Goal: Task Accomplishment & Management: Complete application form

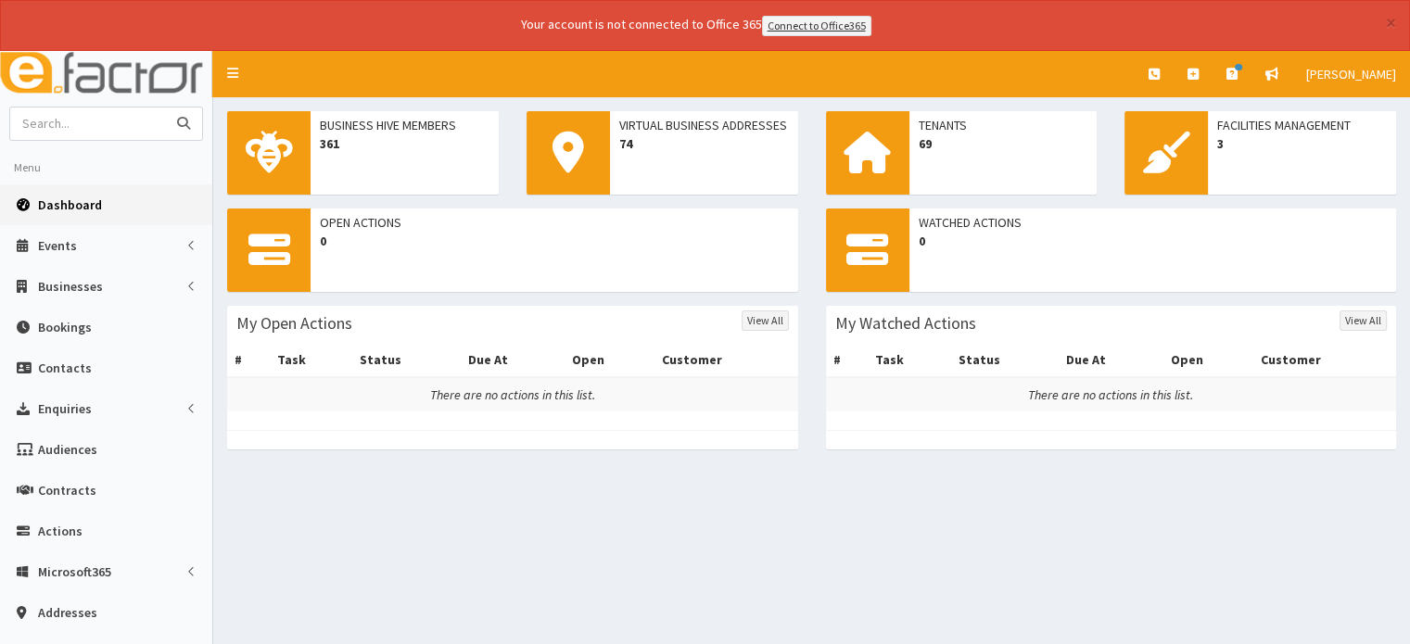
click at [104, 121] on input "text" at bounding box center [88, 124] width 156 height 32
type input "Rise"
click at [179, 120] on icon "submit" at bounding box center [183, 123] width 13 height 13
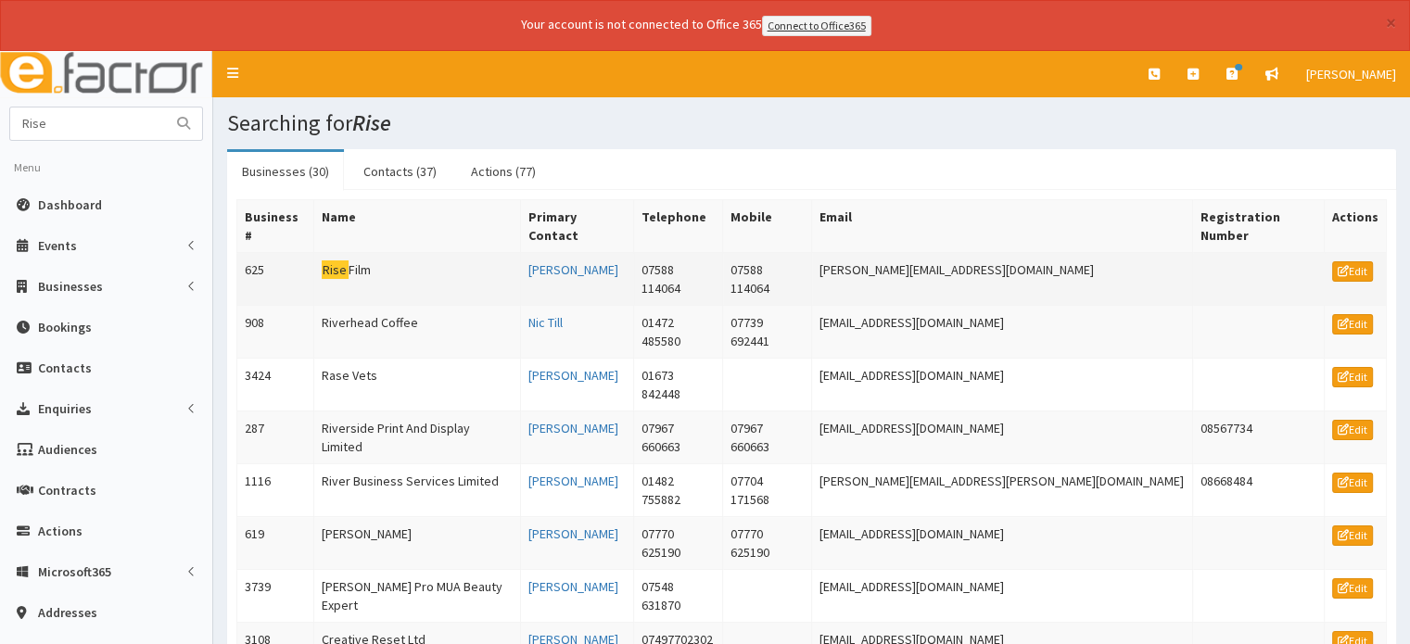
click at [359, 252] on td "Rise Film" at bounding box center [416, 278] width 207 height 53
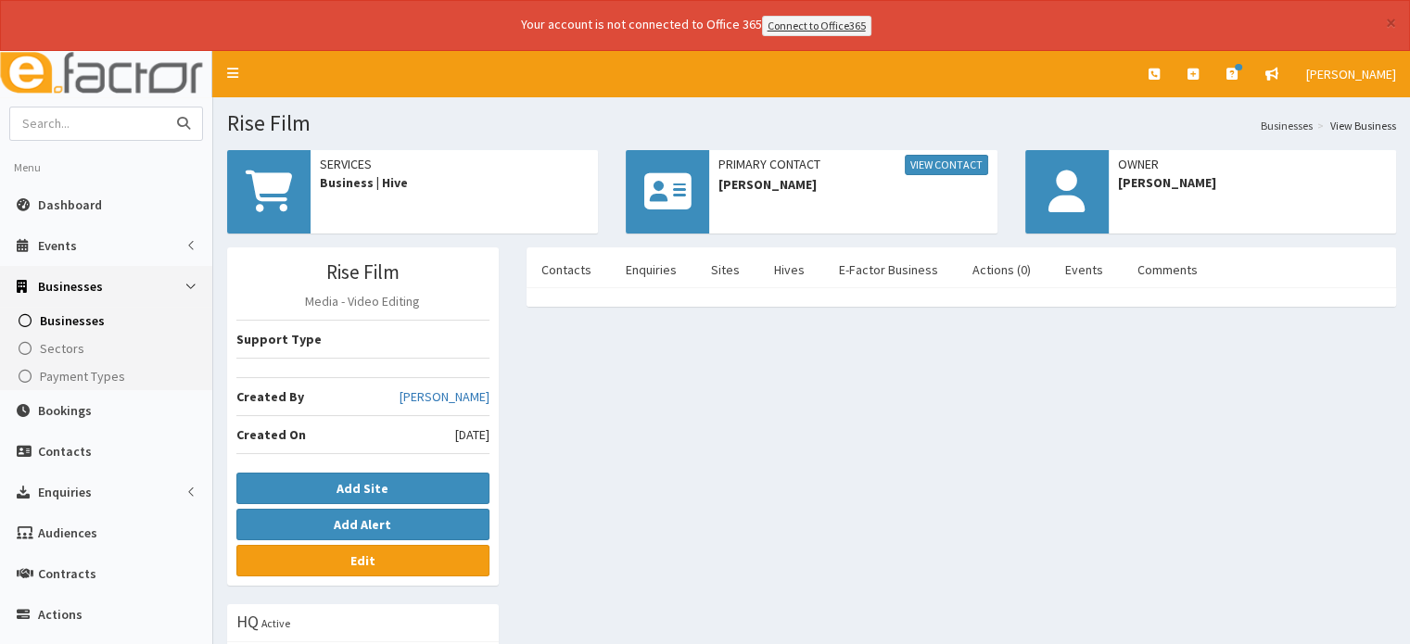
click at [116, 125] on input "text" at bounding box center [88, 124] width 156 height 32
type input "rise"
click at [184, 121] on icon "submit" at bounding box center [183, 123] width 13 height 13
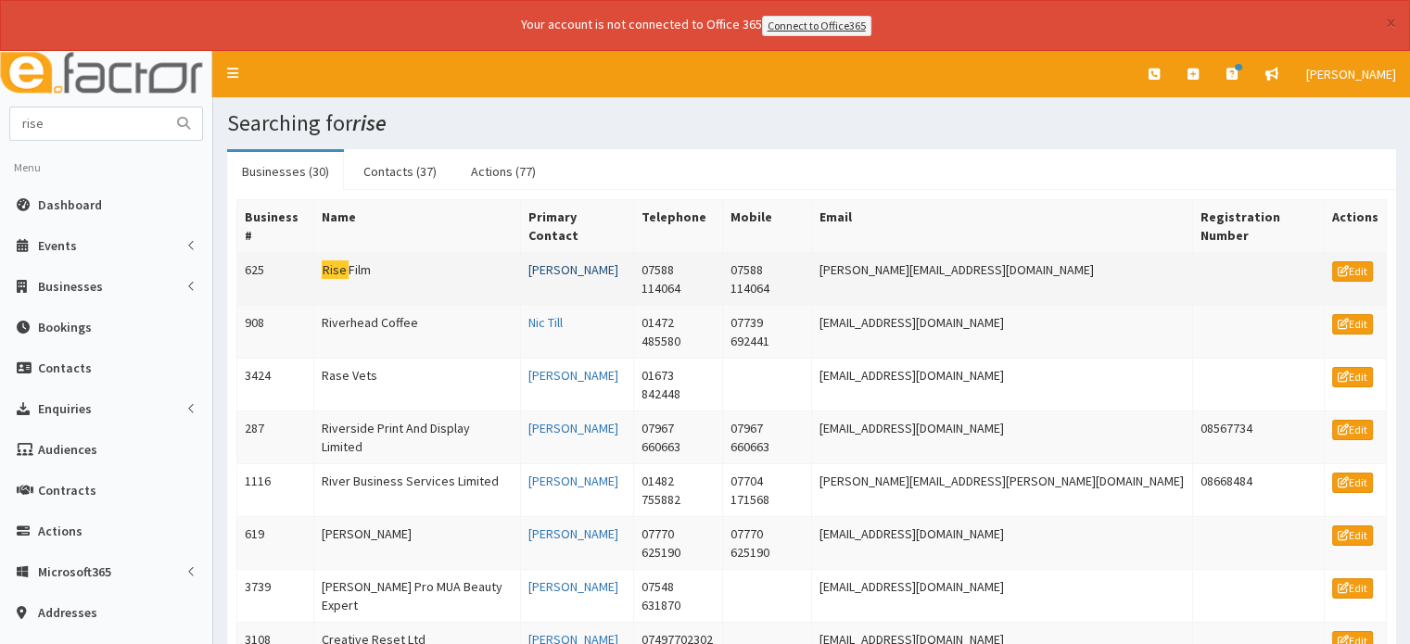
click at [616, 261] on link "Alex Thompson" at bounding box center [573, 269] width 90 height 17
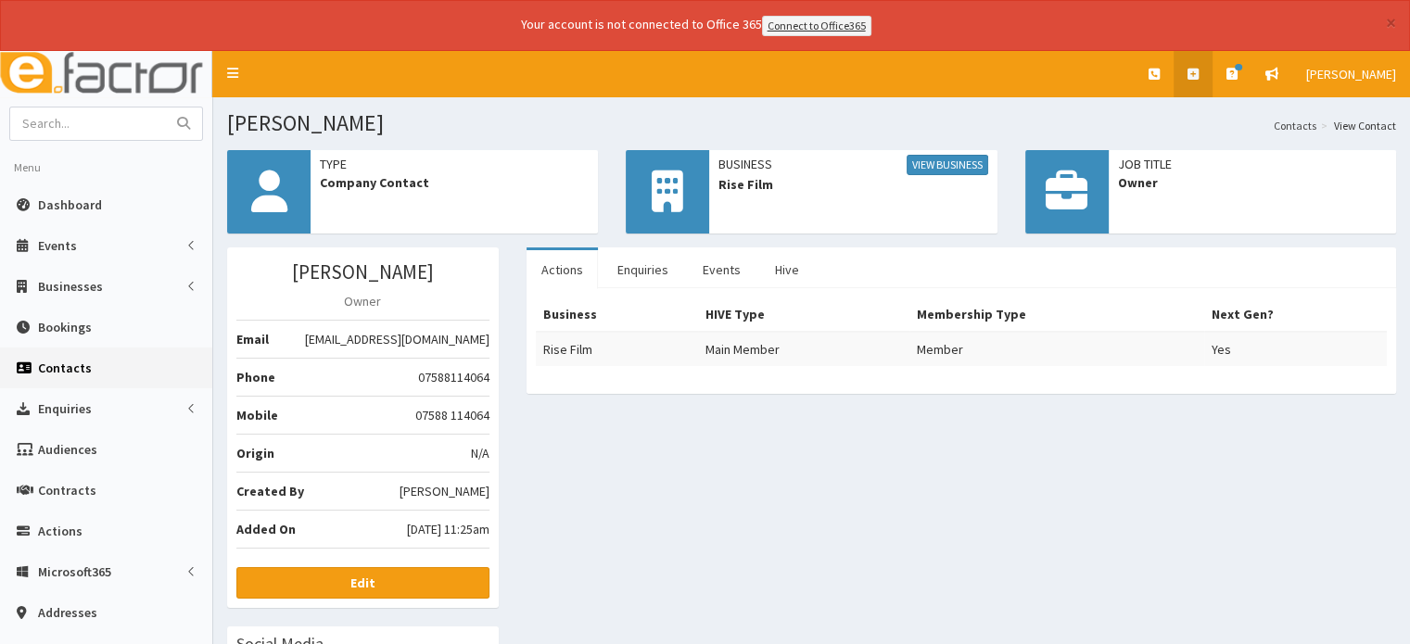
click at [1199, 72] on icon at bounding box center [1193, 74] width 11 height 13
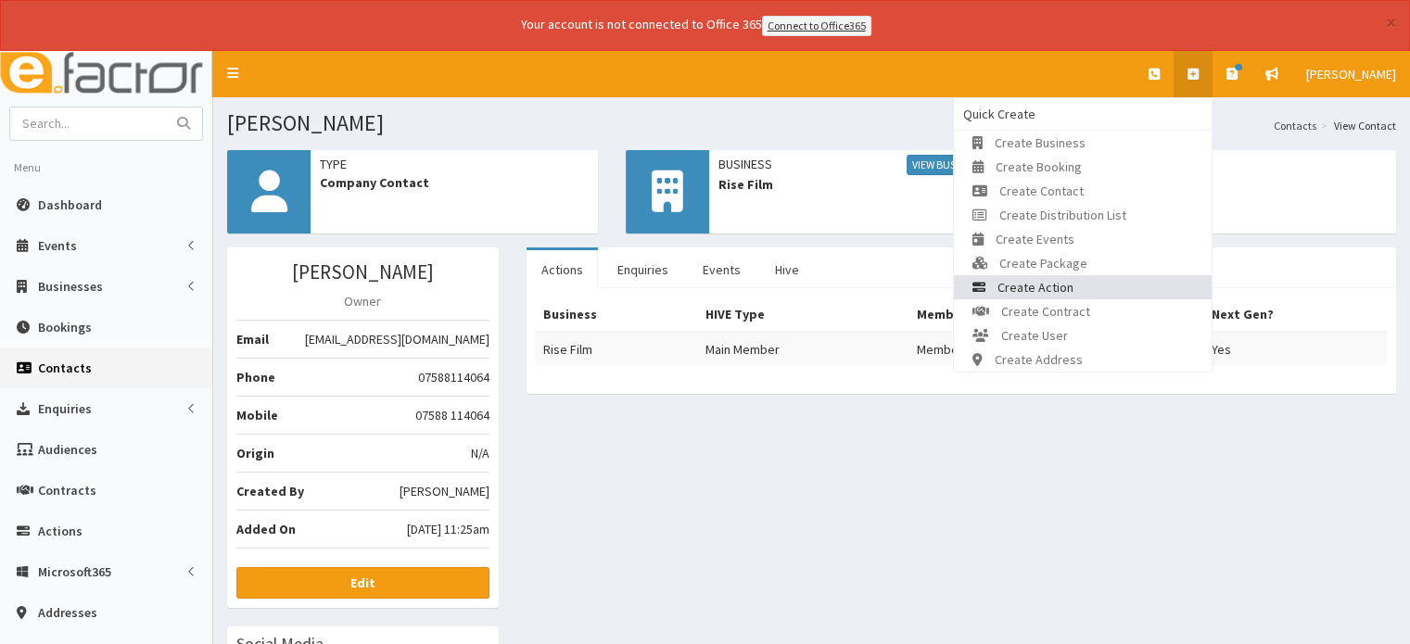
click at [1072, 282] on span "Create Action" at bounding box center [1035, 287] width 76 height 17
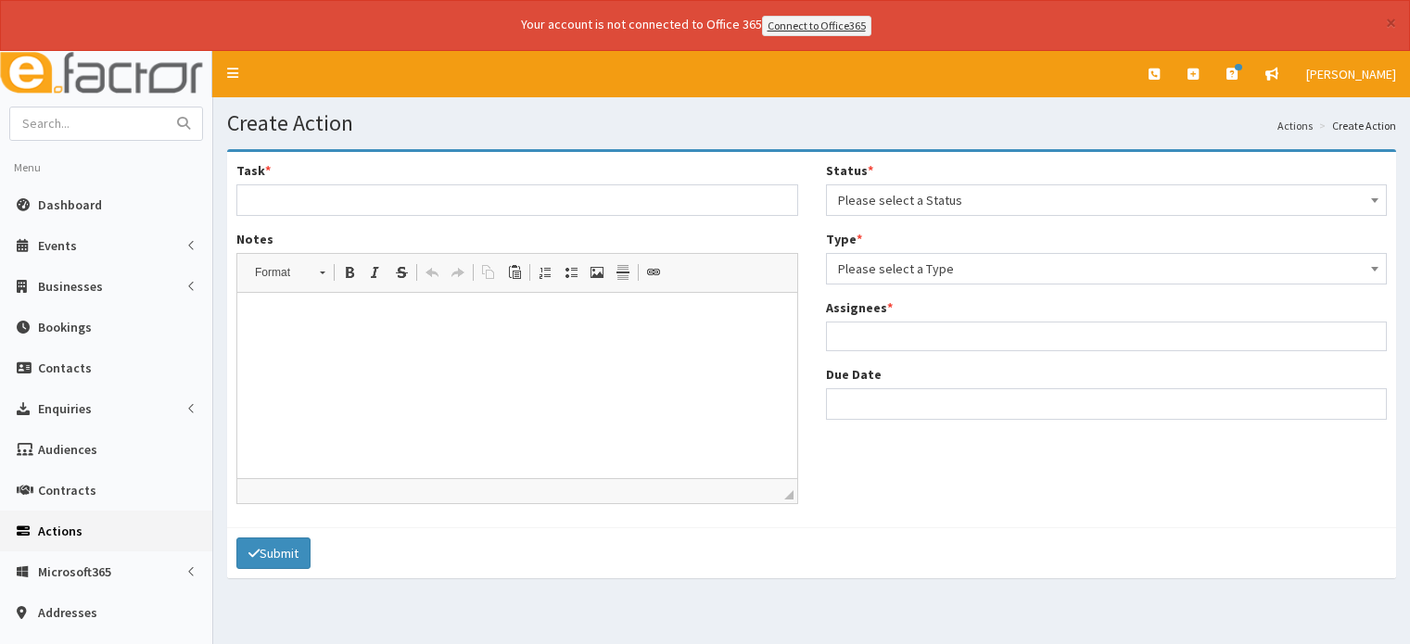
select select
click at [278, 199] on input "Task *" at bounding box center [517, 200] width 562 height 32
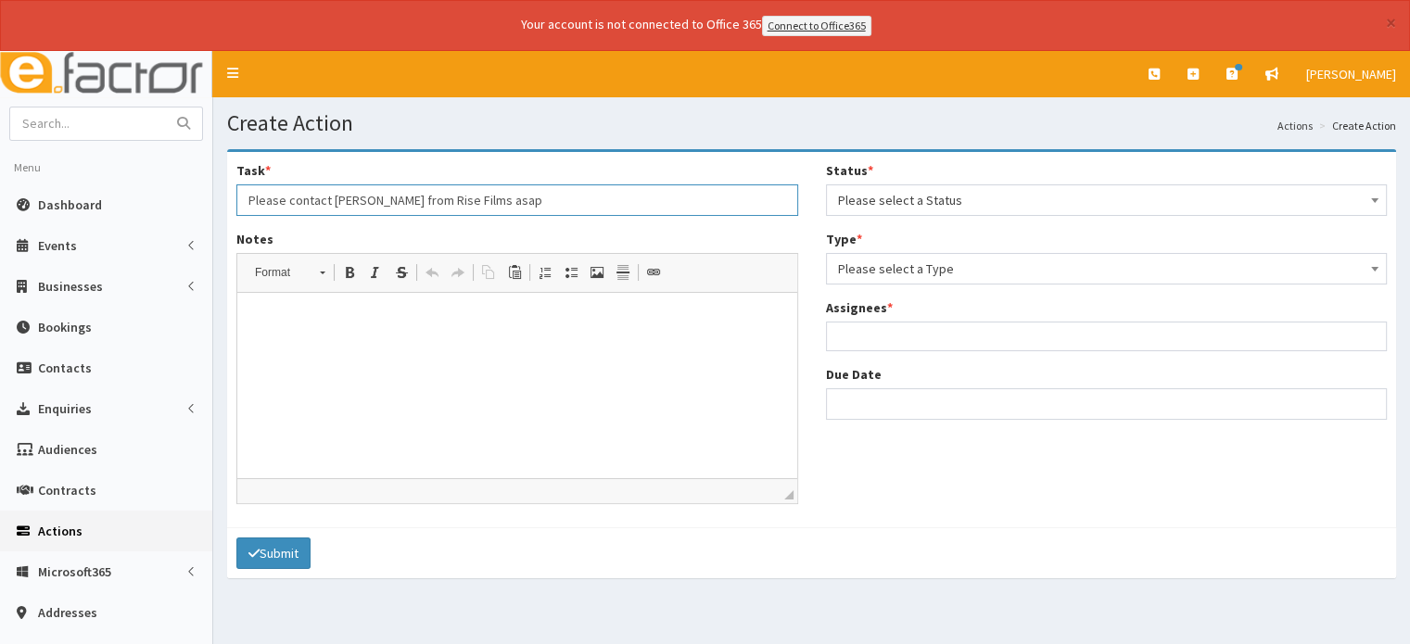
type input "Please contact [PERSON_NAME] from Rise Films asap"
click at [260, 316] on p at bounding box center [517, 320] width 523 height 19
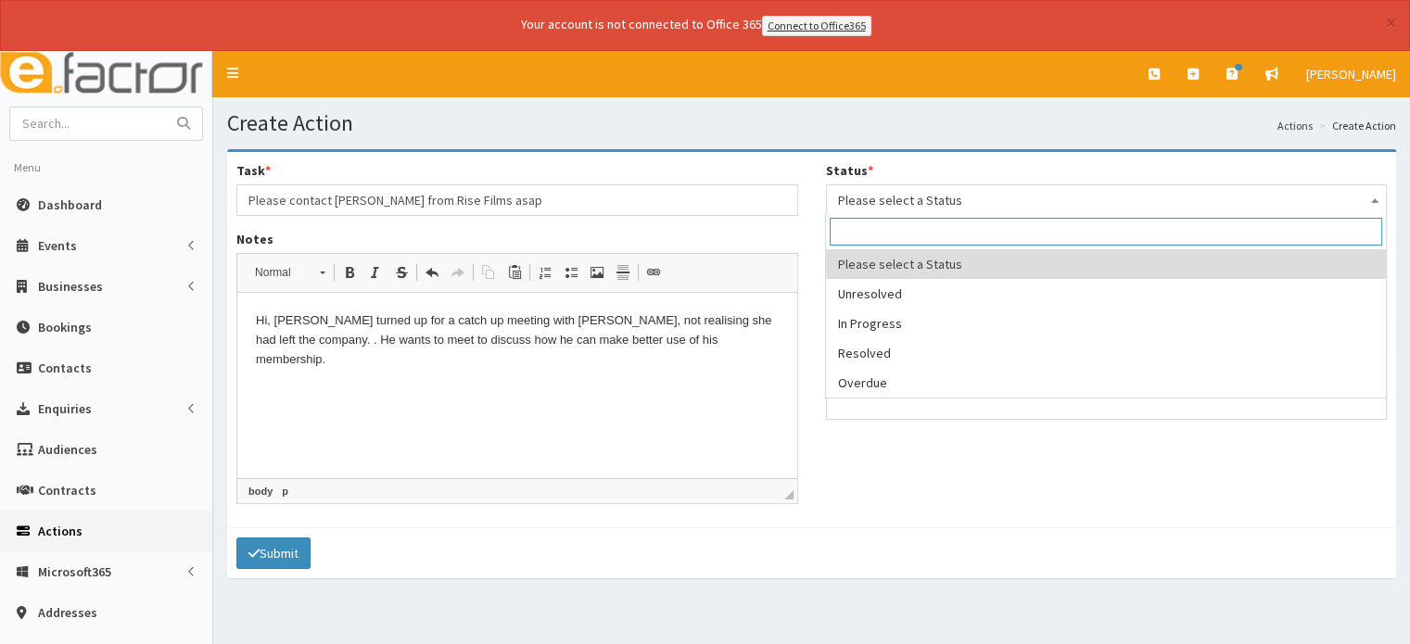
click at [1376, 198] on b at bounding box center [1374, 200] width 7 height 5
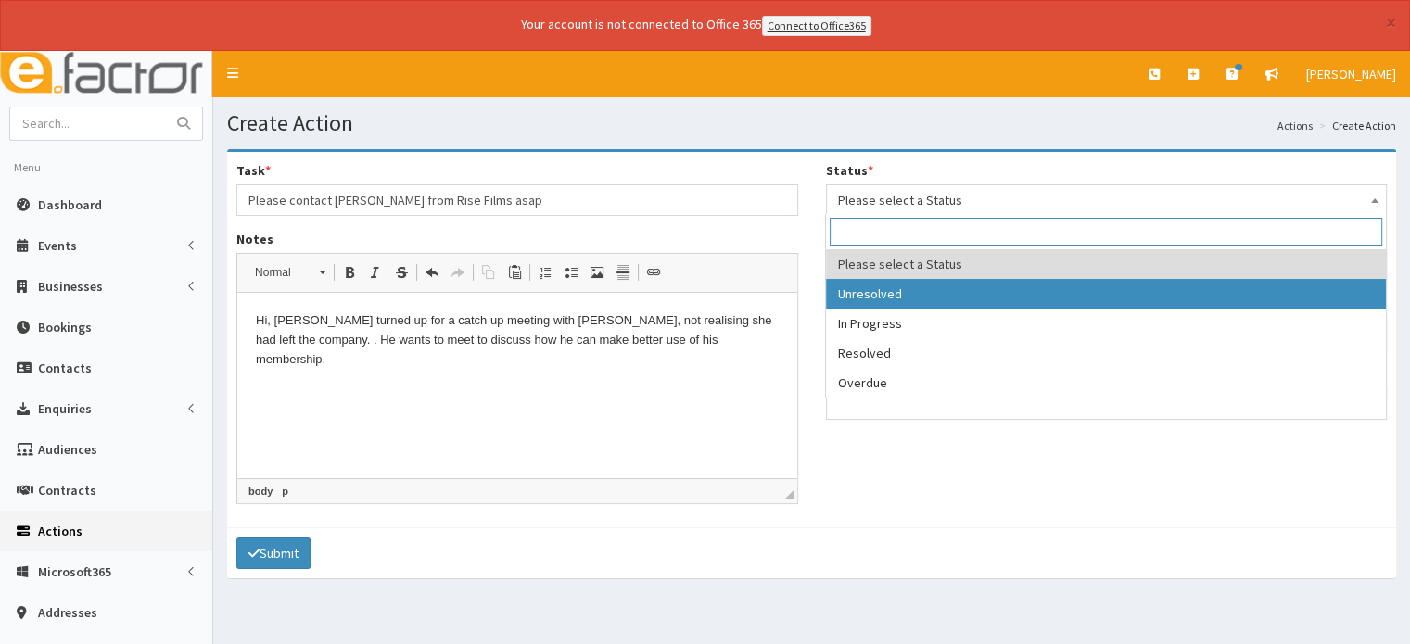
select select "1"
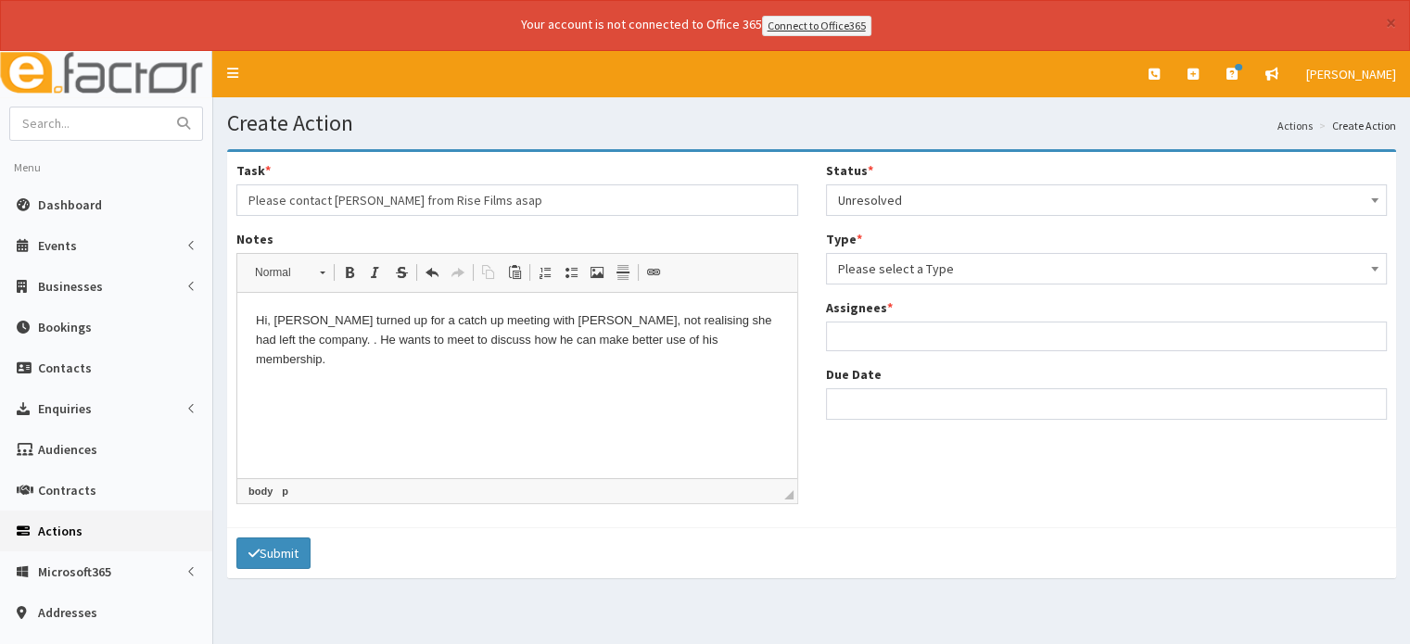
click at [1374, 264] on span at bounding box center [1374, 267] width 19 height 26
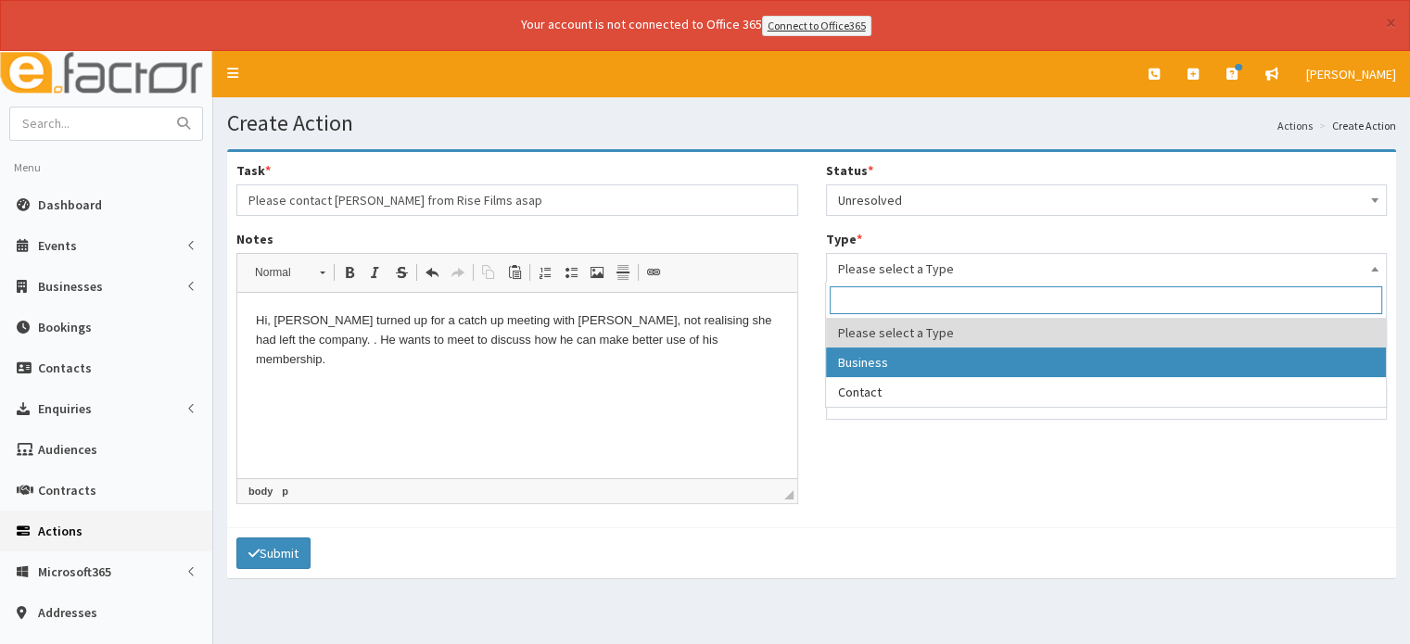
select select "business"
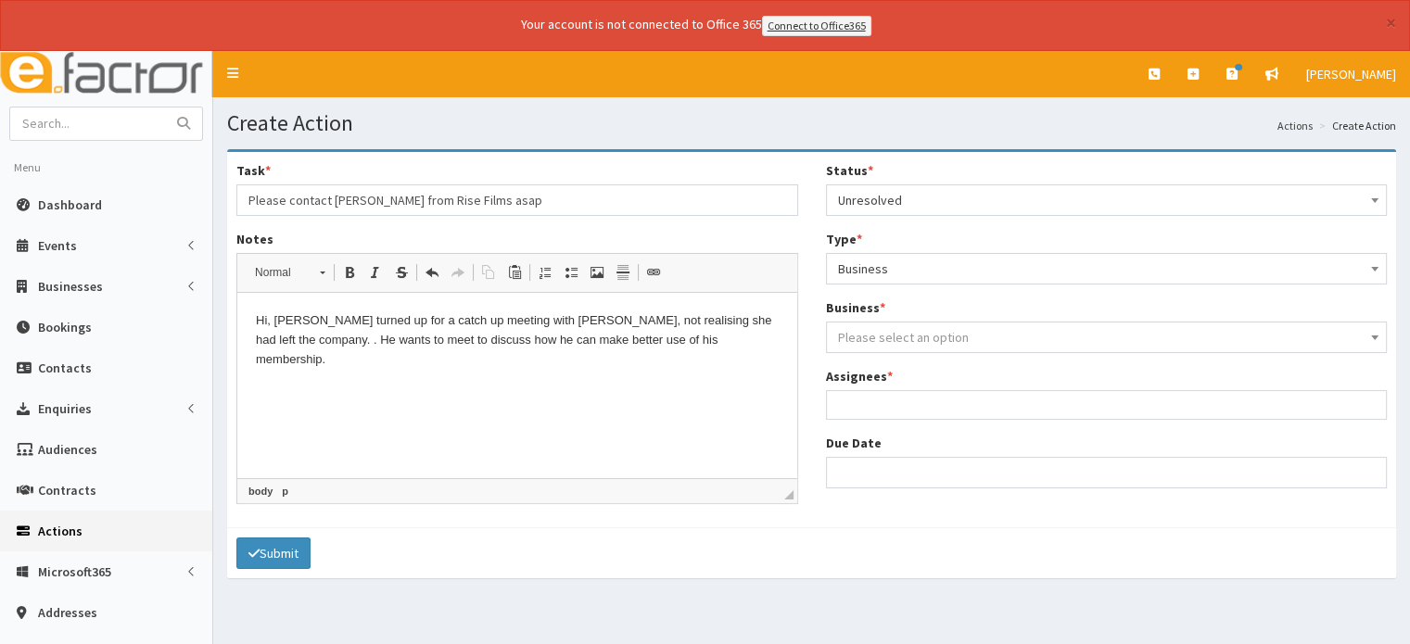
click at [890, 331] on span "Please select an option" at bounding box center [903, 337] width 131 height 17
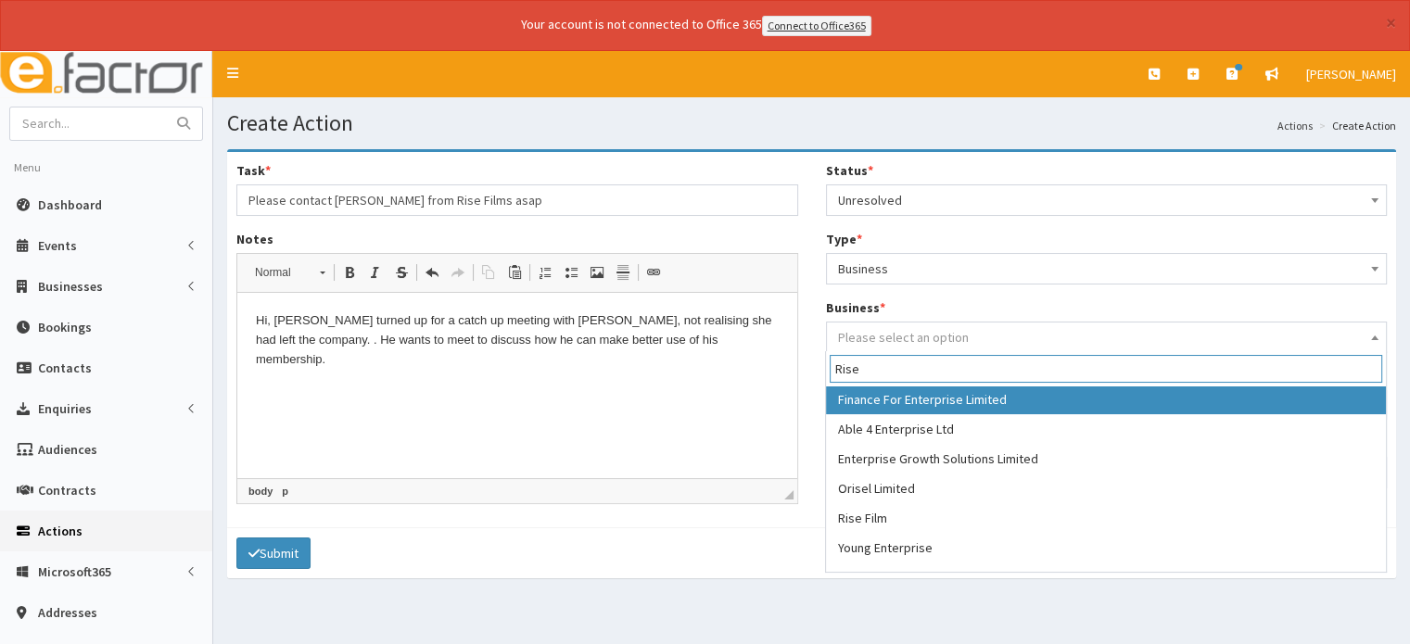
scroll to position [93, 0]
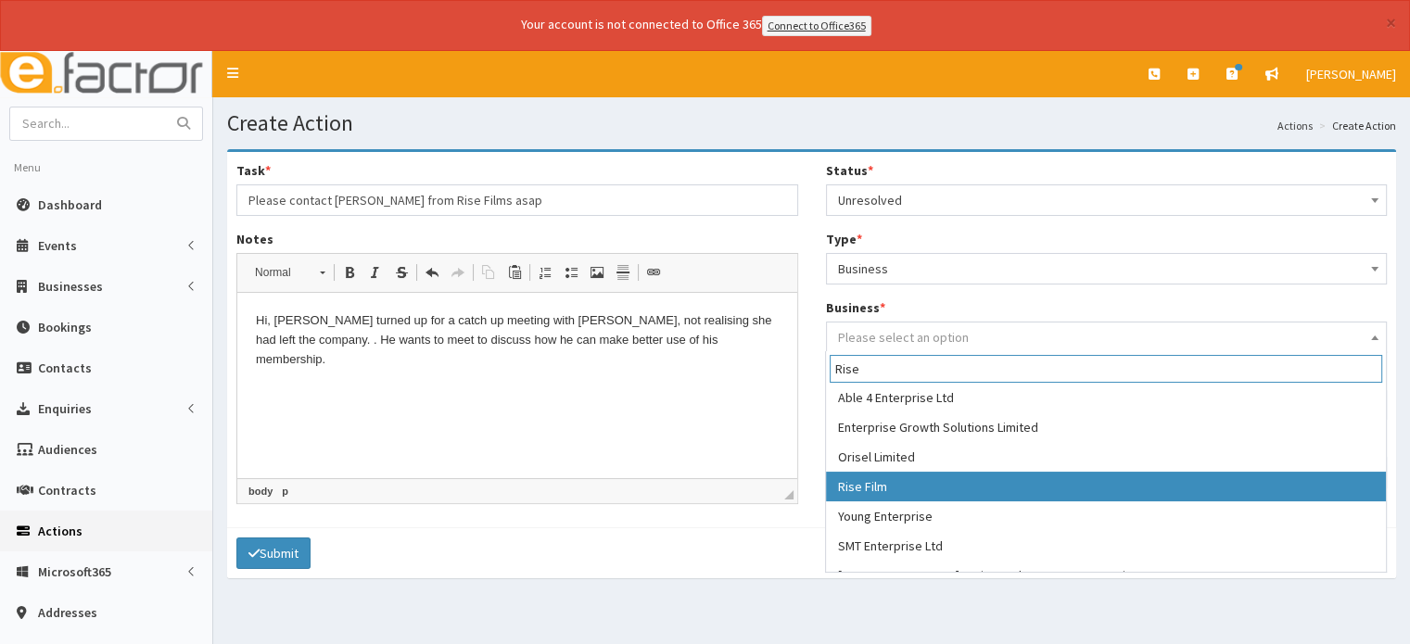
type input "Rise"
select select "625"
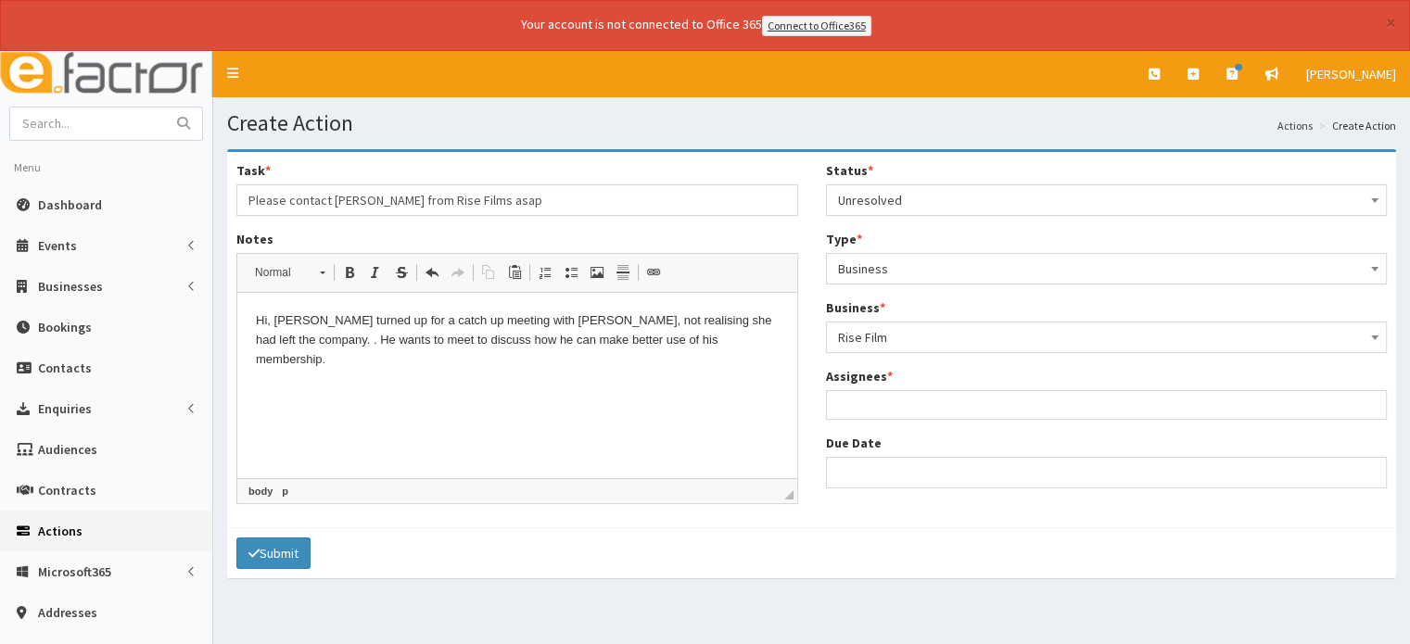
click at [868, 404] on ul at bounding box center [1107, 402] width 560 height 23
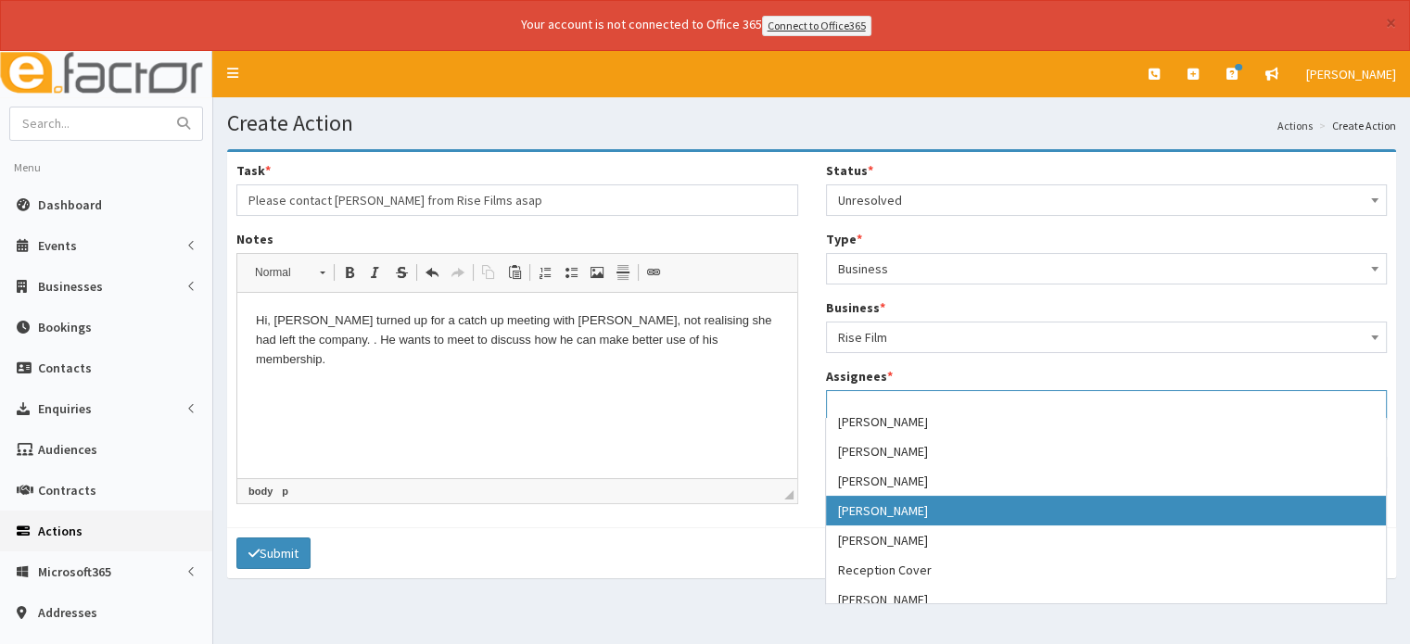
scroll to position [349, 0]
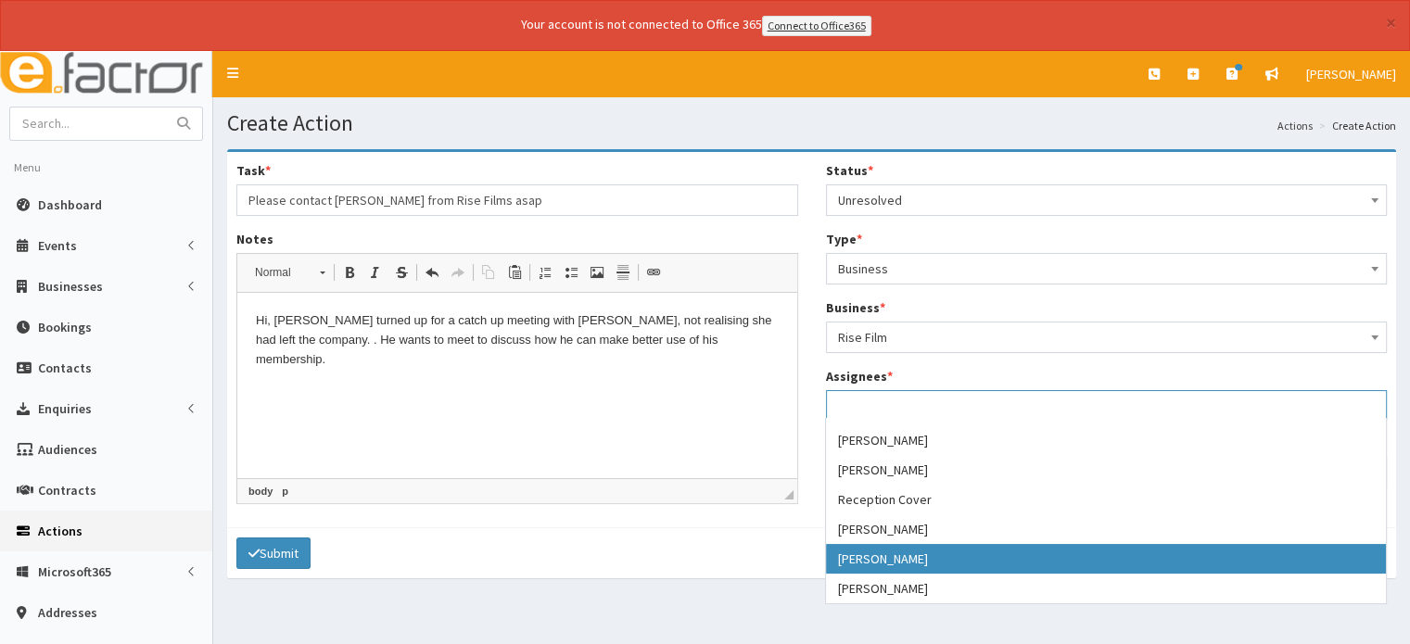
select select "44"
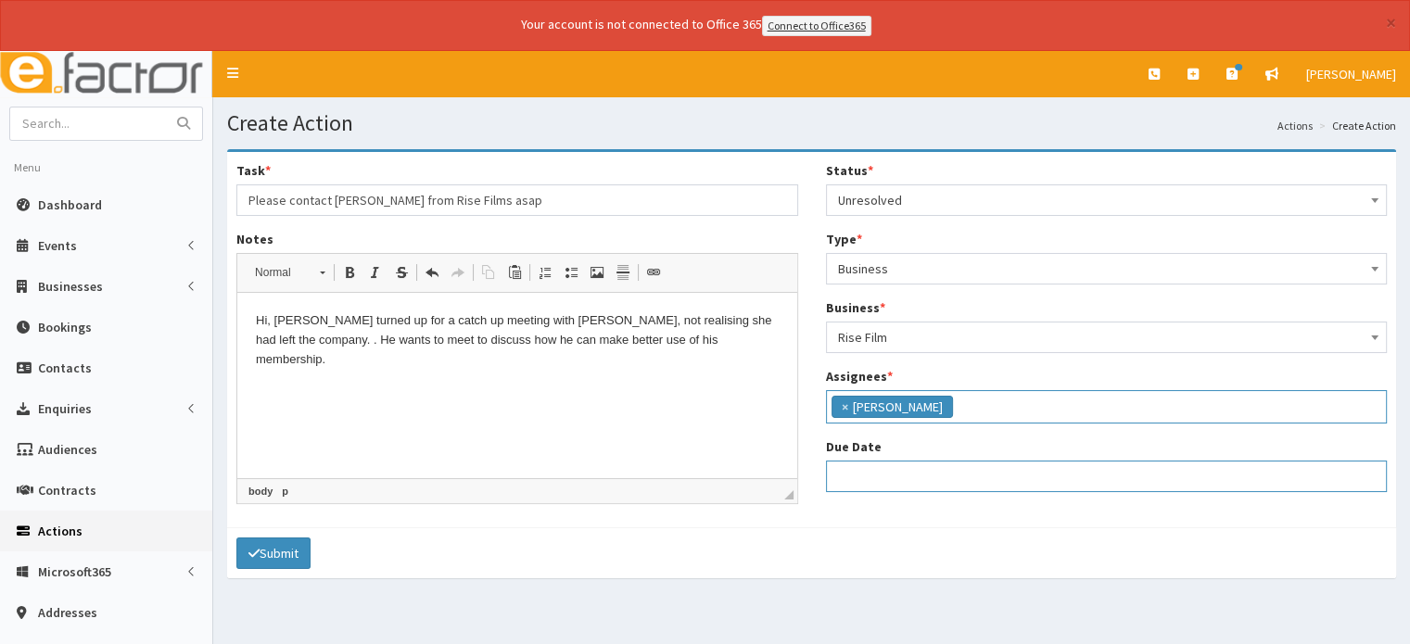
click at [857, 474] on input "Due Date" at bounding box center [1107, 477] width 562 height 32
select select "12"
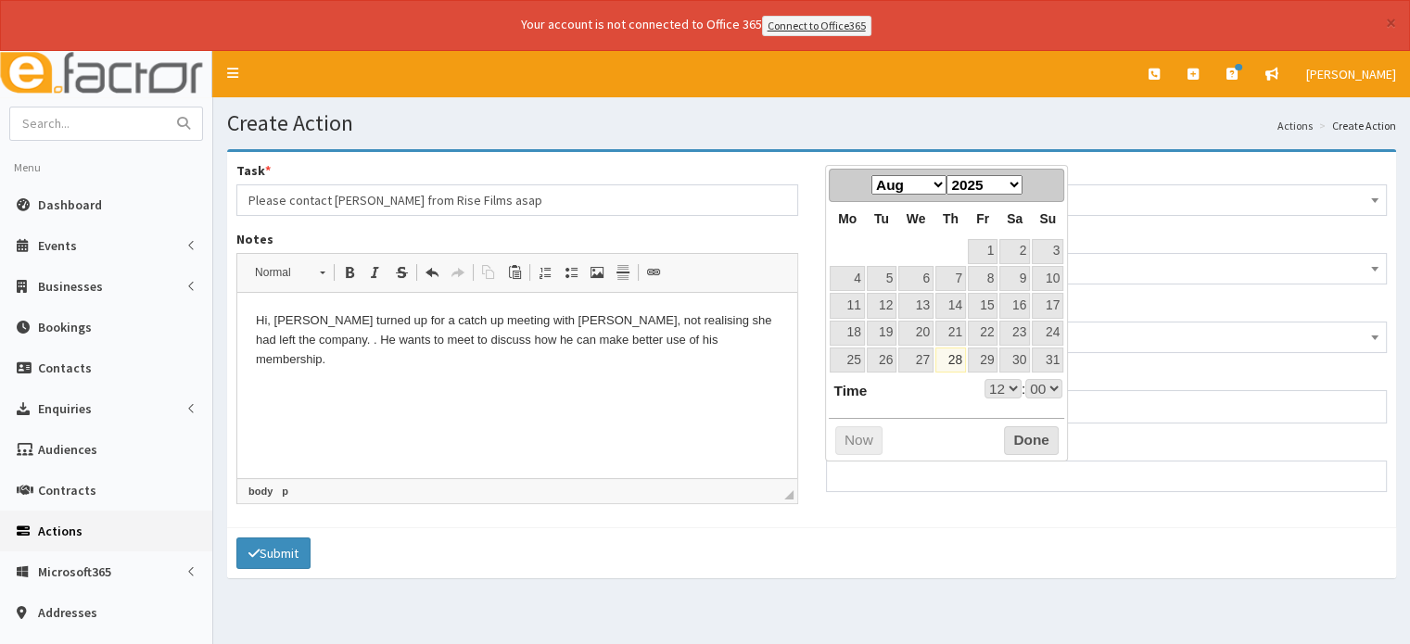
click at [891, 438] on div "Prev Next Jan Feb Mar Apr May Jun Jul Aug Sep Oct Nov Dec 2025 2026 2027 2028 2…" at bounding box center [946, 314] width 243 height 298
click at [1009, 184] on select "2025 2026 2027 2028 2029 2030" at bounding box center [983, 184] width 75 height 19
click at [1015, 183] on select "2025 2026 2027 2028 2029 2030" at bounding box center [983, 184] width 75 height 19
click at [938, 188] on select "Jan Feb Mar Apr May Jun Jul Aug Sep Oct Nov Dec" at bounding box center [908, 184] width 75 height 19
select select "12"
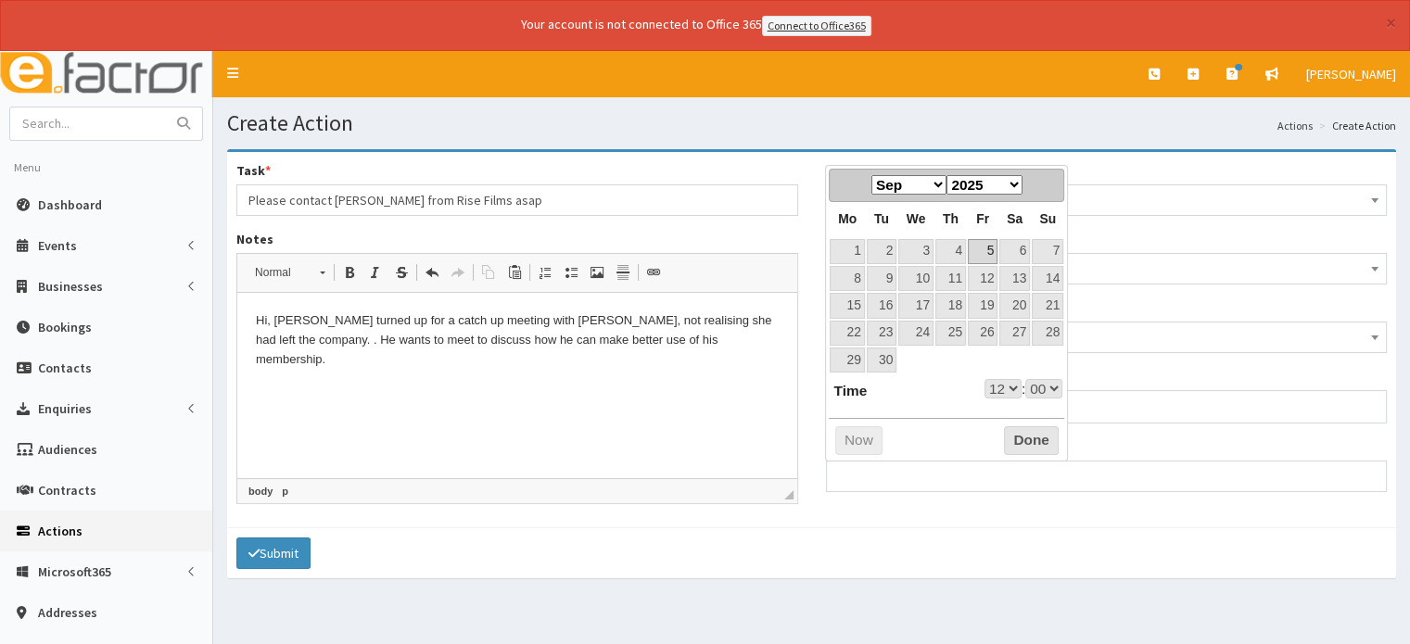
click at [990, 250] on link "5" at bounding box center [983, 251] width 30 height 25
type input "05-09-2025 12:00"
select select "12"
click at [1016, 438] on button "Done" at bounding box center [1031, 441] width 55 height 30
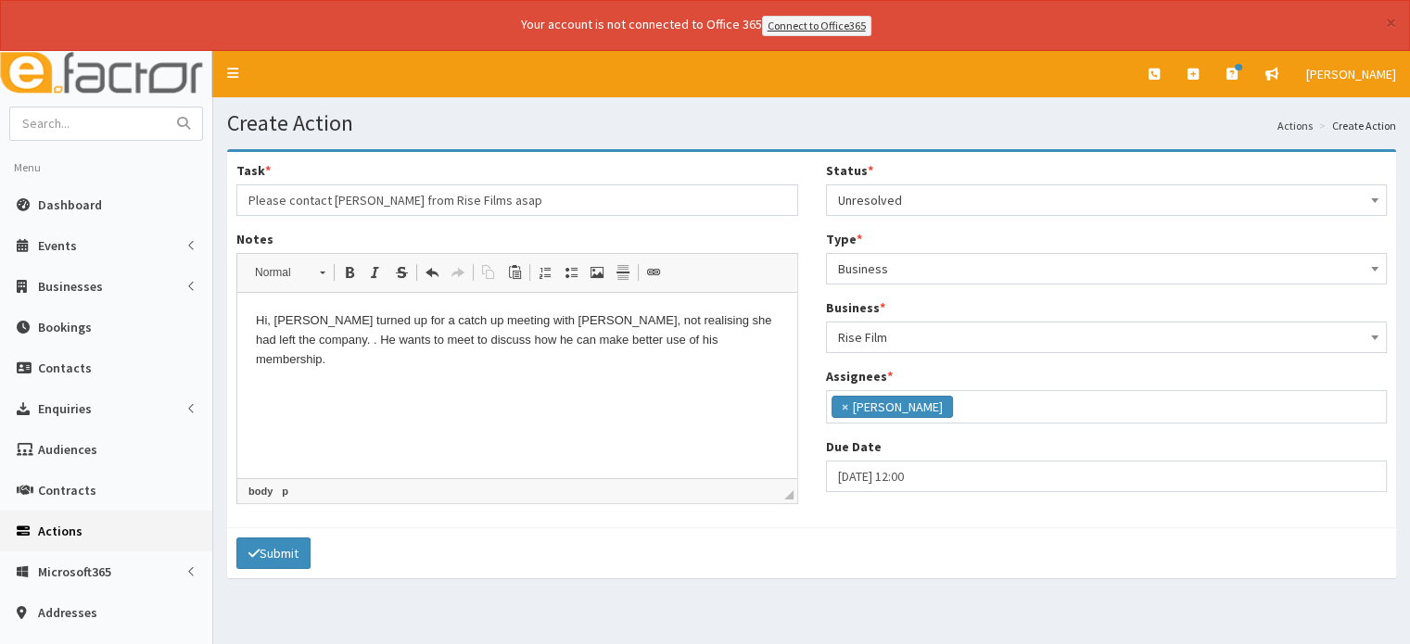
click at [686, 334] on p "Hi, Alex turned up for a catch up meeting with Simone, not realising she had le…" at bounding box center [517, 339] width 523 height 57
click at [716, 349] on span "Paste" at bounding box center [720, 348] width 57 height 27
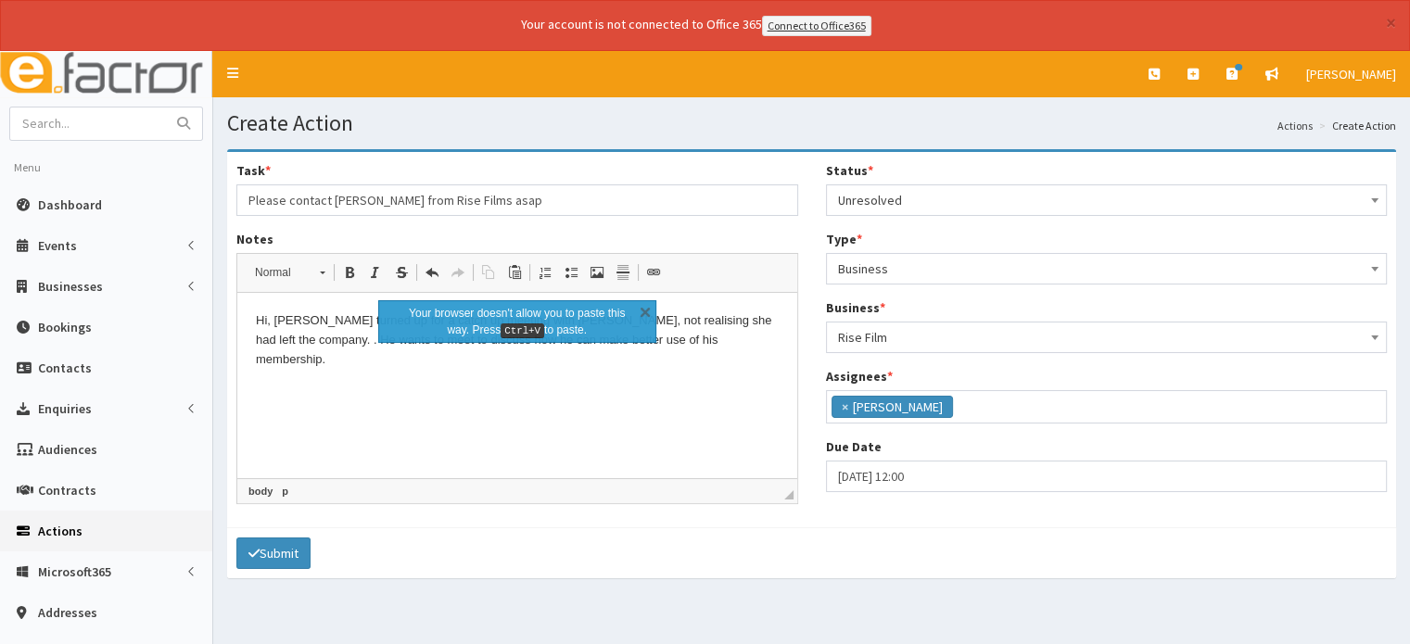
click at [694, 387] on html "Hi, Alex turned up for a catch up meeting with Simone, not realising she had le…" at bounding box center [517, 340] width 560 height 95
click at [645, 311] on link "X" at bounding box center [645, 311] width 19 height 19
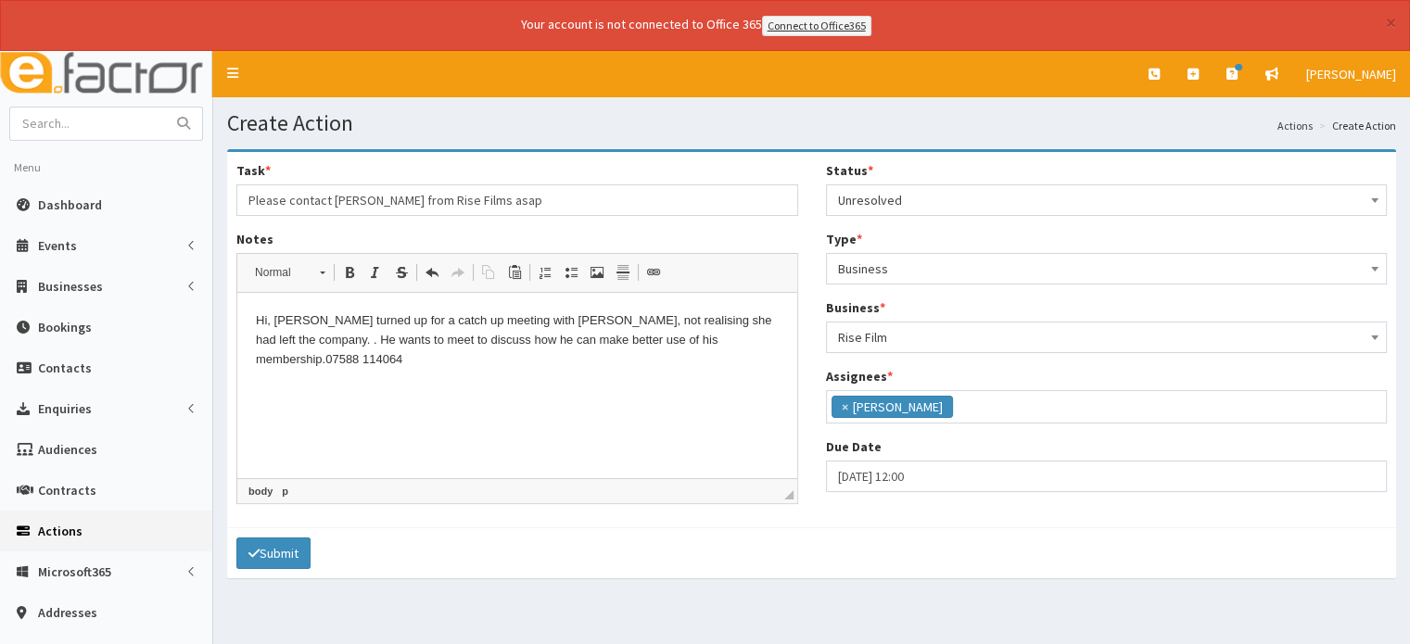
click at [612, 387] on html "Hi, Alex turned up for a catch up meeting with Simone, not realising she had le…" at bounding box center [517, 340] width 560 height 95
click at [268, 545] on button "Submit" at bounding box center [273, 554] width 74 height 32
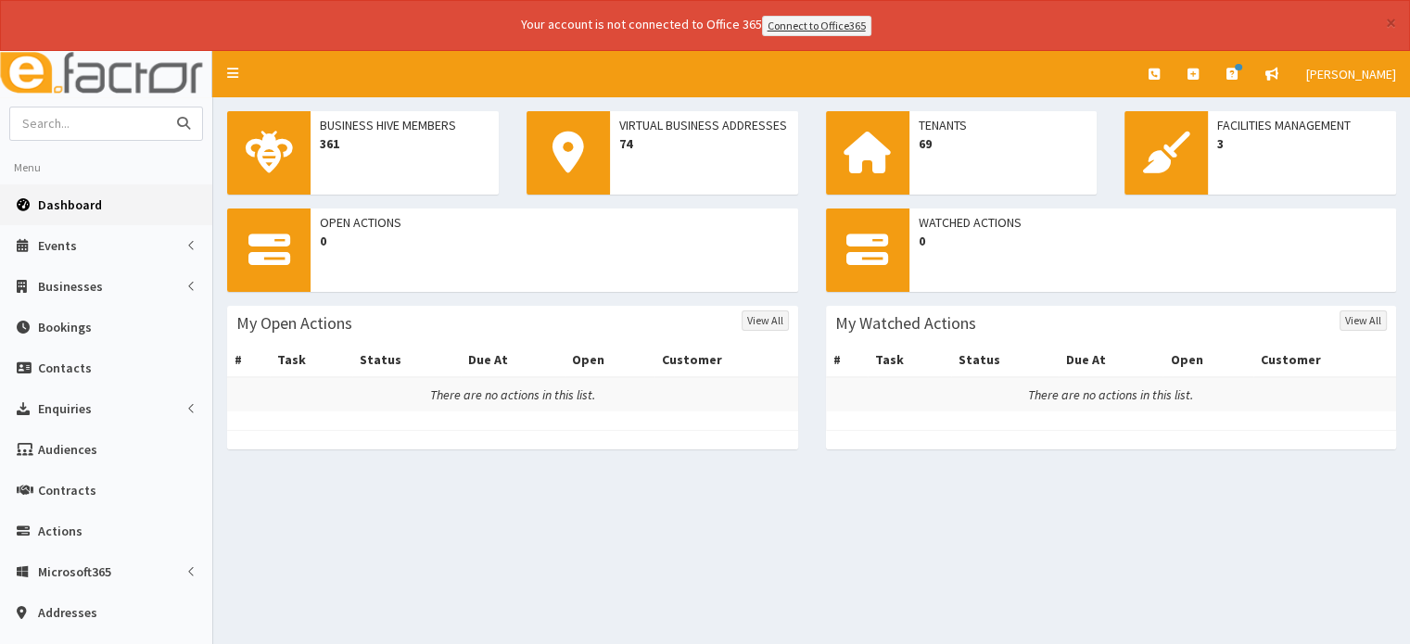
click at [93, 115] on input "text" at bounding box center [88, 124] width 156 height 32
type input "Rise"
click at [189, 121] on icon "submit" at bounding box center [183, 123] width 13 height 13
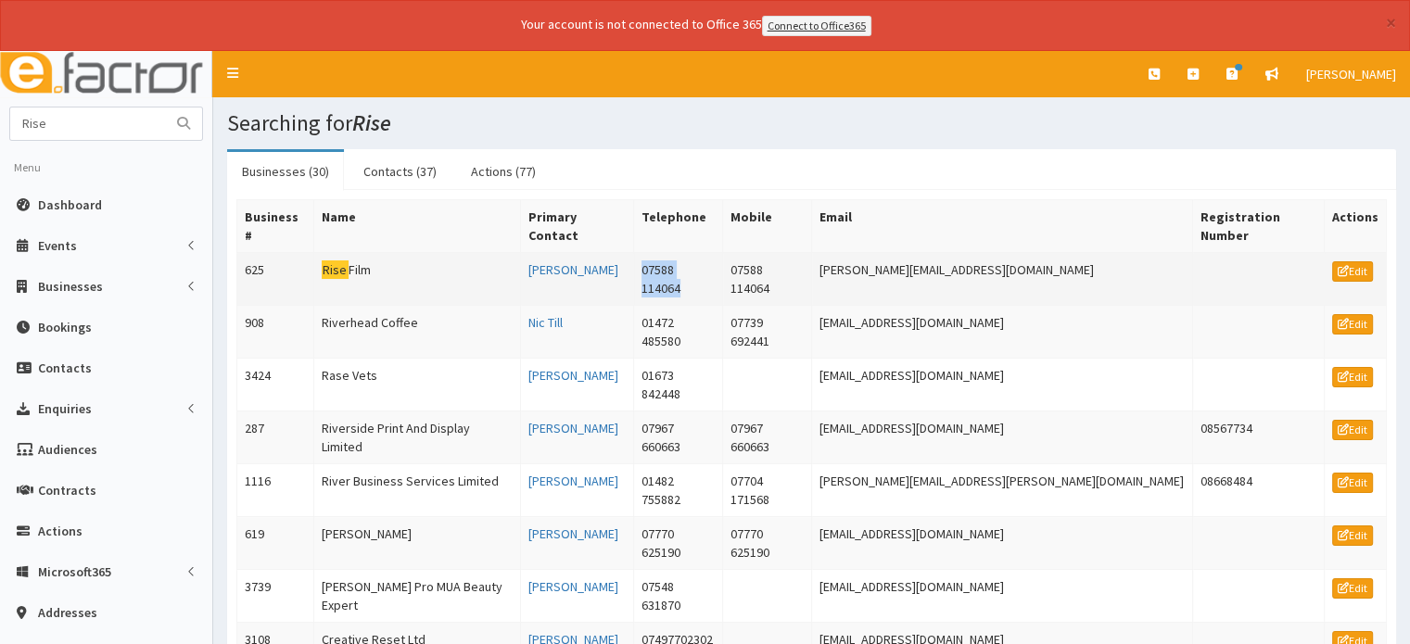
drag, startPoint x: 731, startPoint y: 248, endPoint x: 808, endPoint y: 253, distance: 77.1
click at [723, 253] on td "07588 114064" at bounding box center [678, 278] width 89 height 53
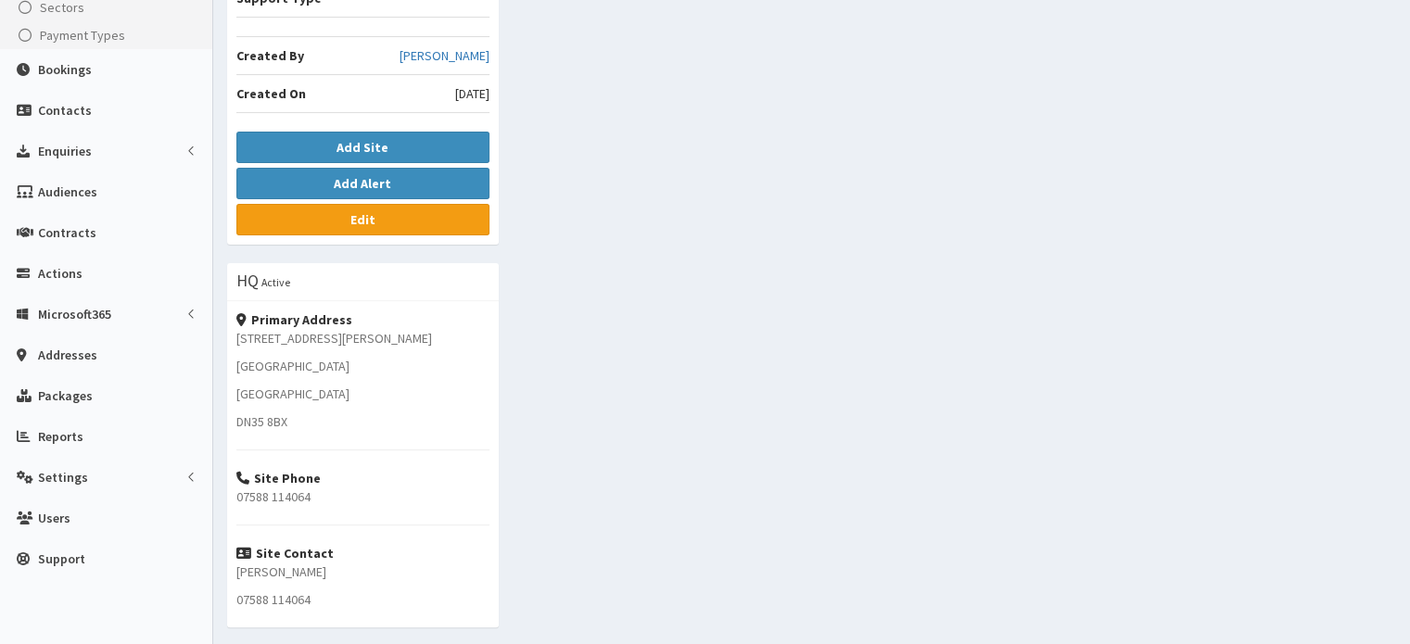
scroll to position [371, 0]
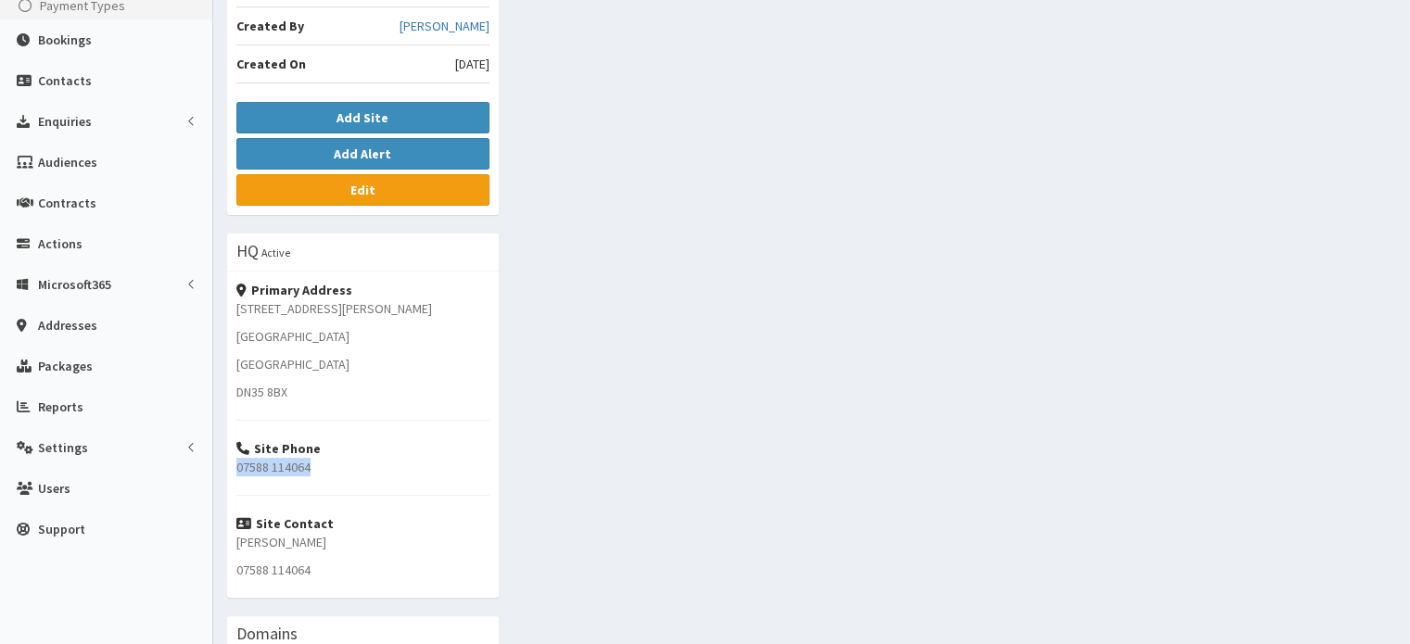
drag, startPoint x: 237, startPoint y: 465, endPoint x: 308, endPoint y: 463, distance: 70.5
click at [308, 463] on p "07588 114064" at bounding box center [362, 467] width 253 height 19
copy p "07588 114064"
